Goal: Go to known website: Access a specific website the user already knows

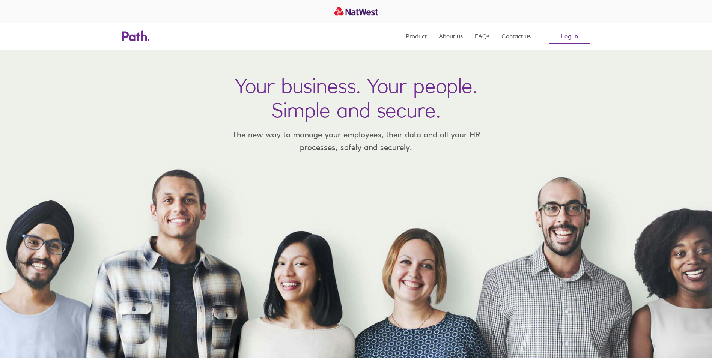
click at [574, 35] on link "Log in" at bounding box center [570, 36] width 42 height 15
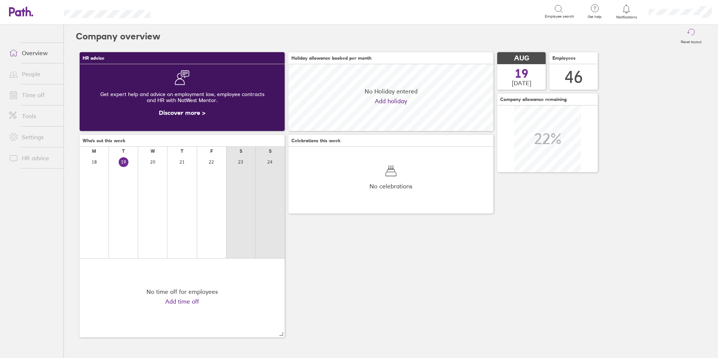
scroll to position [67, 205]
